Goal: Navigation & Orientation: Find specific page/section

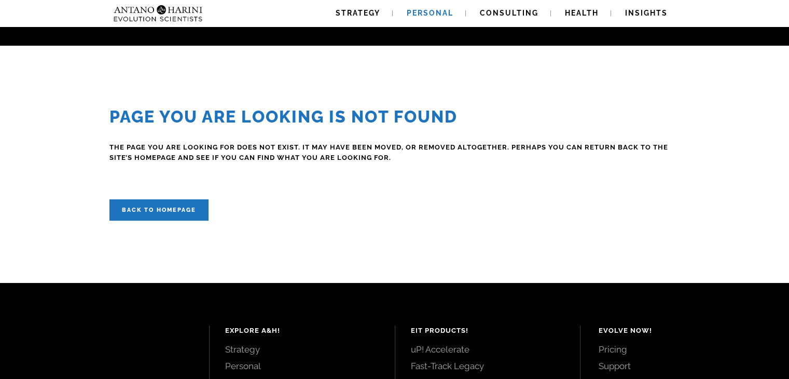
click at [438, 11] on span "Personal" at bounding box center [430, 13] width 47 height 8
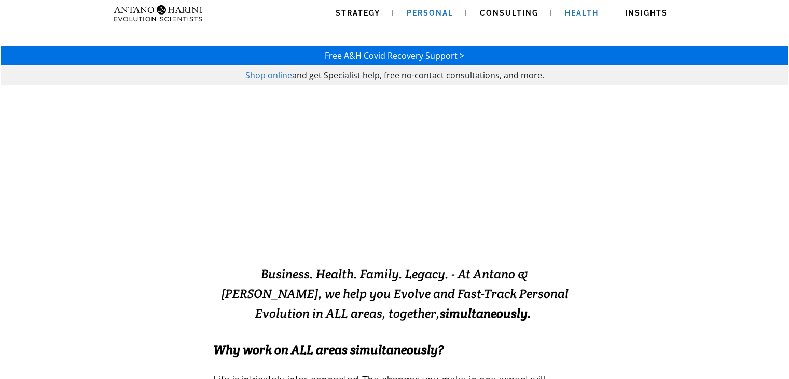
drag, startPoint x: 577, startPoint y: 4, endPoint x: 570, endPoint y: 8, distance: 8.1
click at [577, 5] on link "Health" at bounding box center [582, 13] width 59 height 26
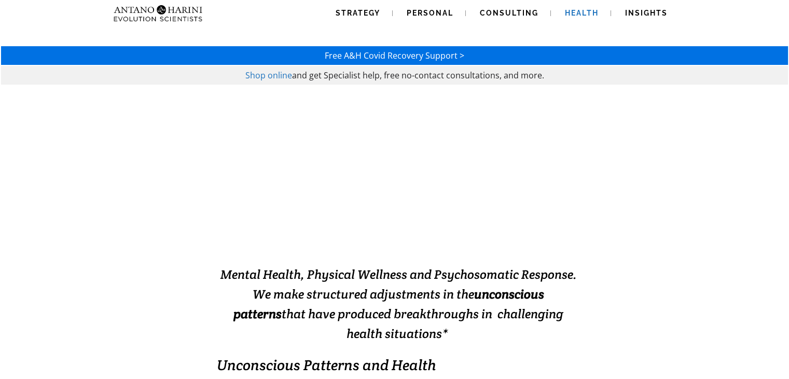
drag, startPoint x: 272, startPoint y: 76, endPoint x: 289, endPoint y: 89, distance: 21.4
click at [272, 76] on span "Shop online" at bounding box center [269, 75] width 47 height 11
